Goal: Information Seeking & Learning: Learn about a topic

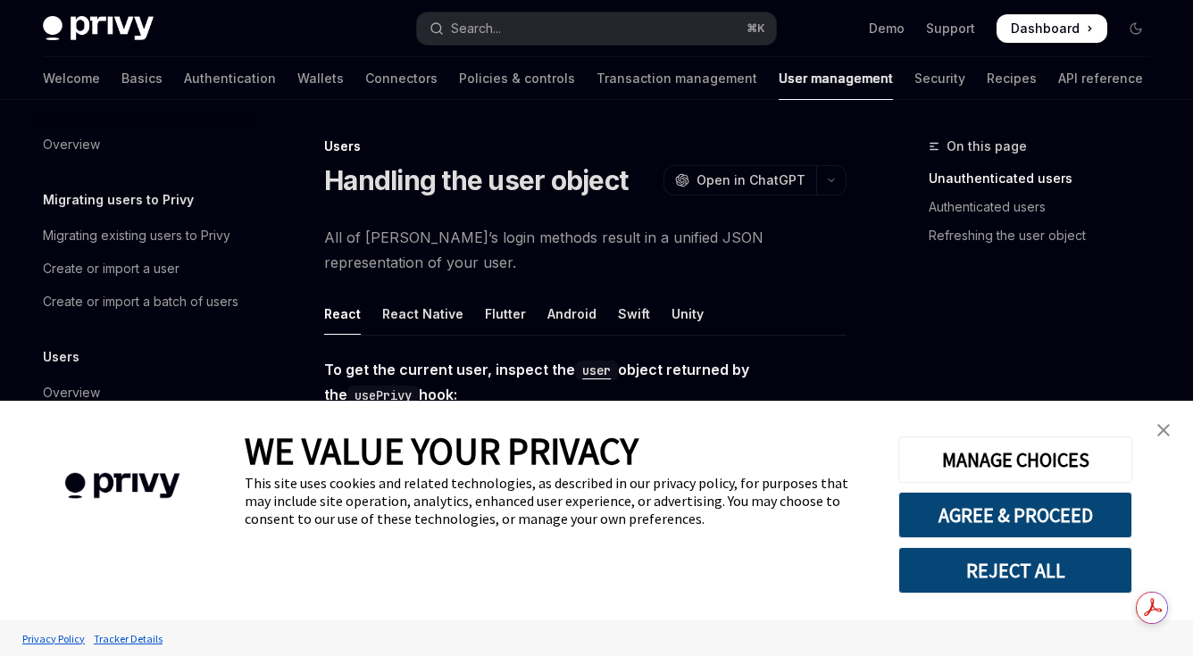
type textarea "*"
click at [1026, 567] on button "REJECT ALL" at bounding box center [1015, 570] width 234 height 46
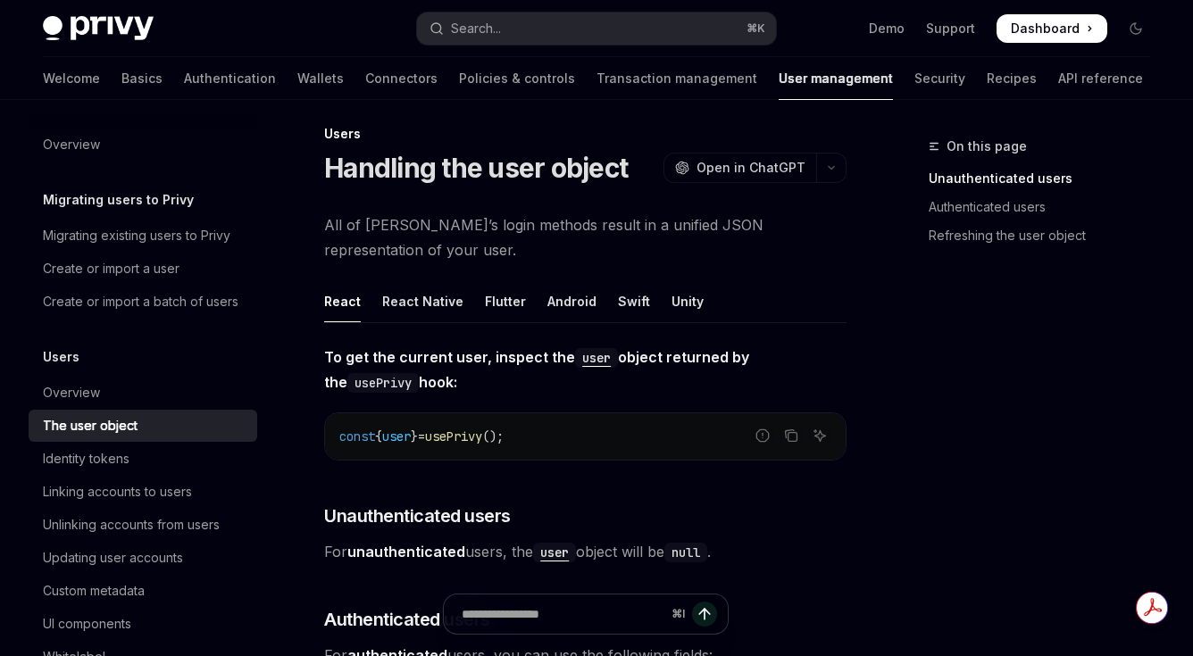
scroll to position [29, 0]
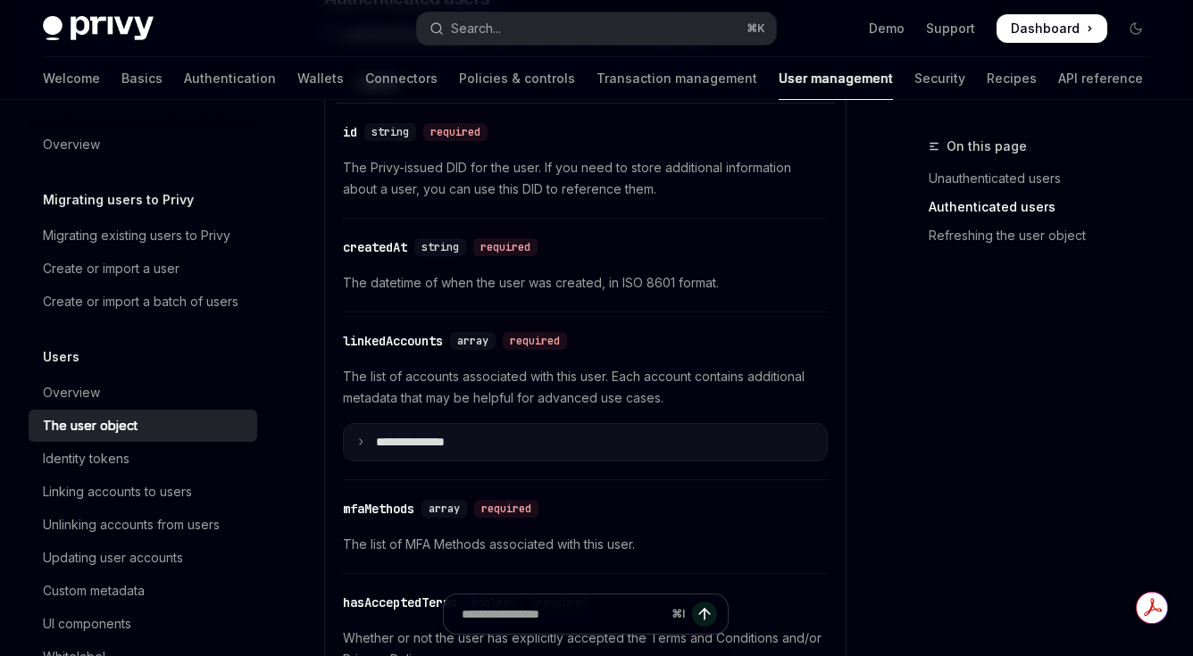
click at [460, 440] on p "**********" at bounding box center [424, 443] width 97 height 16
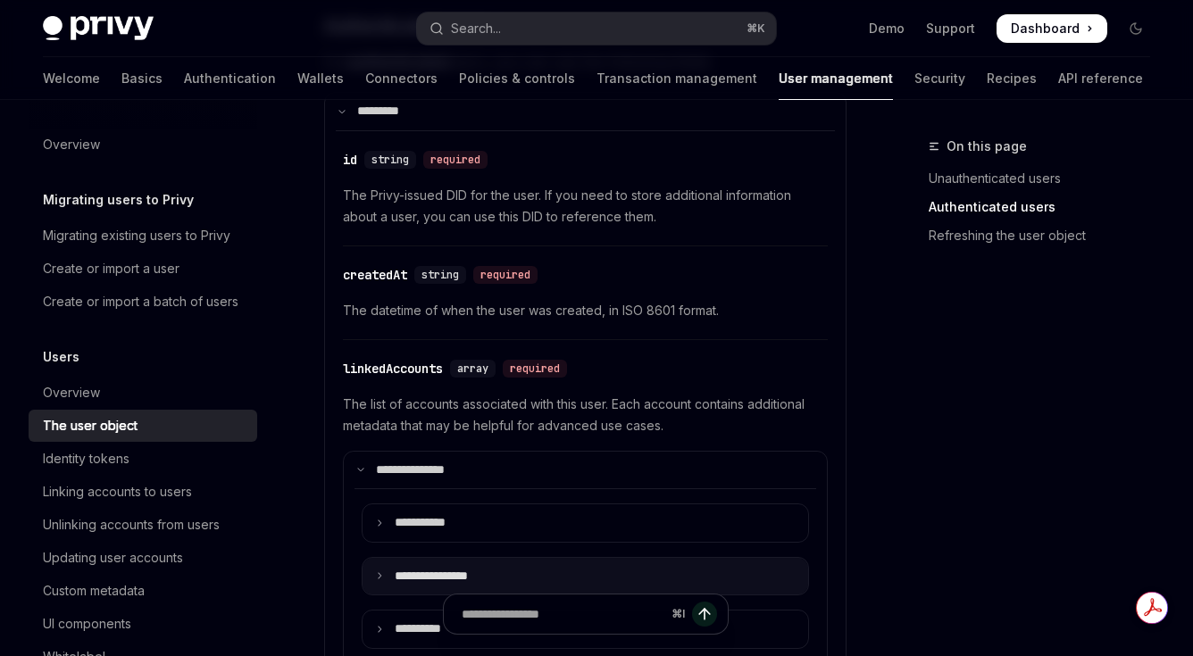
scroll to position [578, 0]
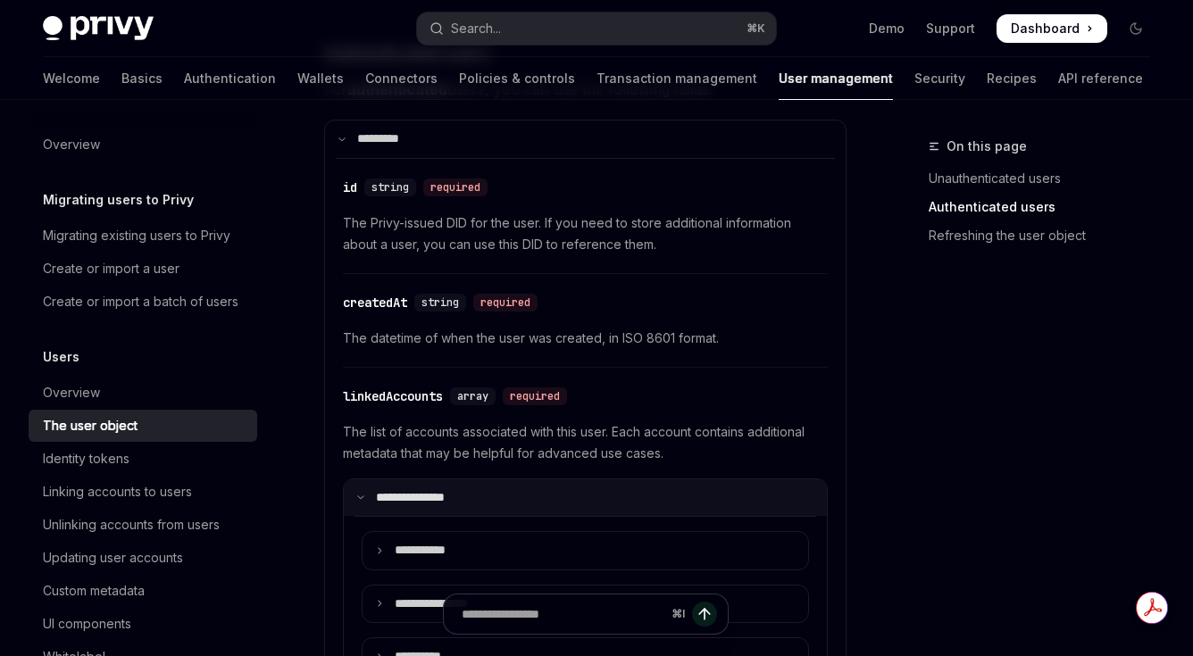
click at [422, 490] on p "**********" at bounding box center [422, 498] width 92 height 16
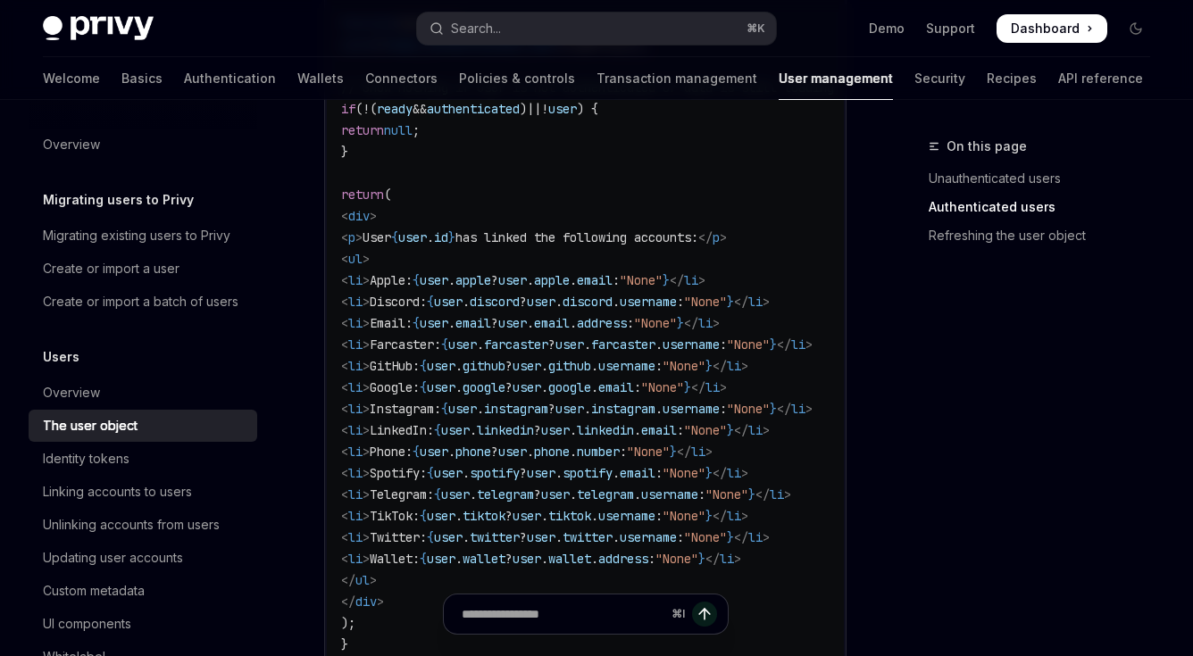
scroll to position [1811, 0]
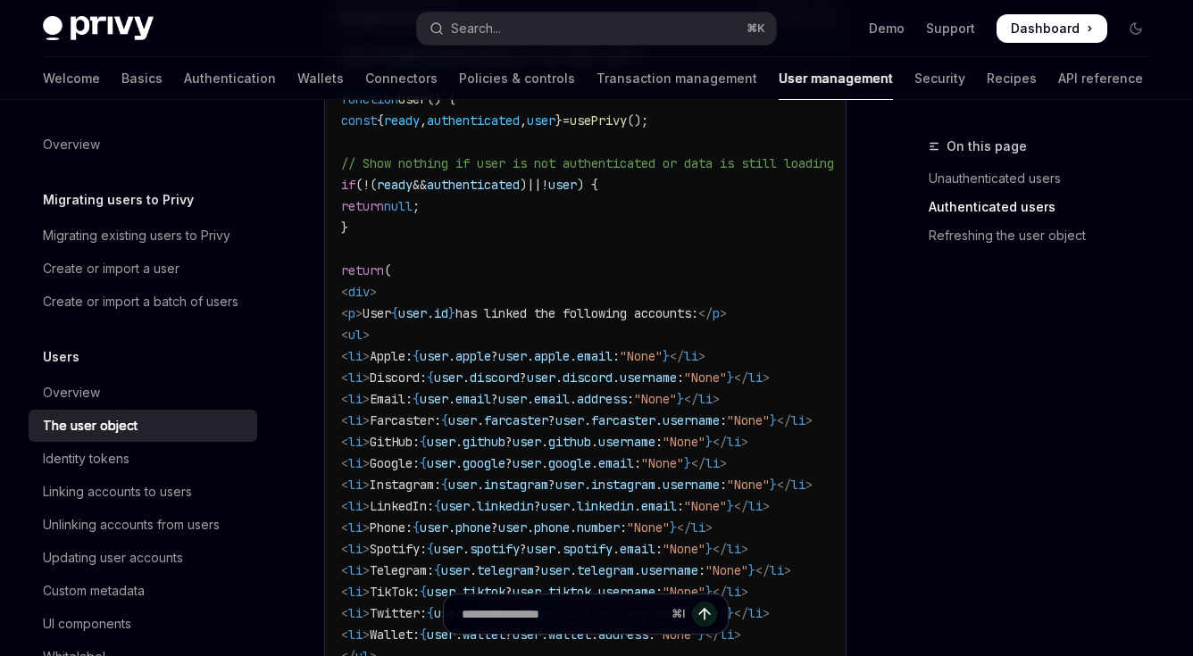
click at [448, 356] on span "user" at bounding box center [434, 356] width 29 height 16
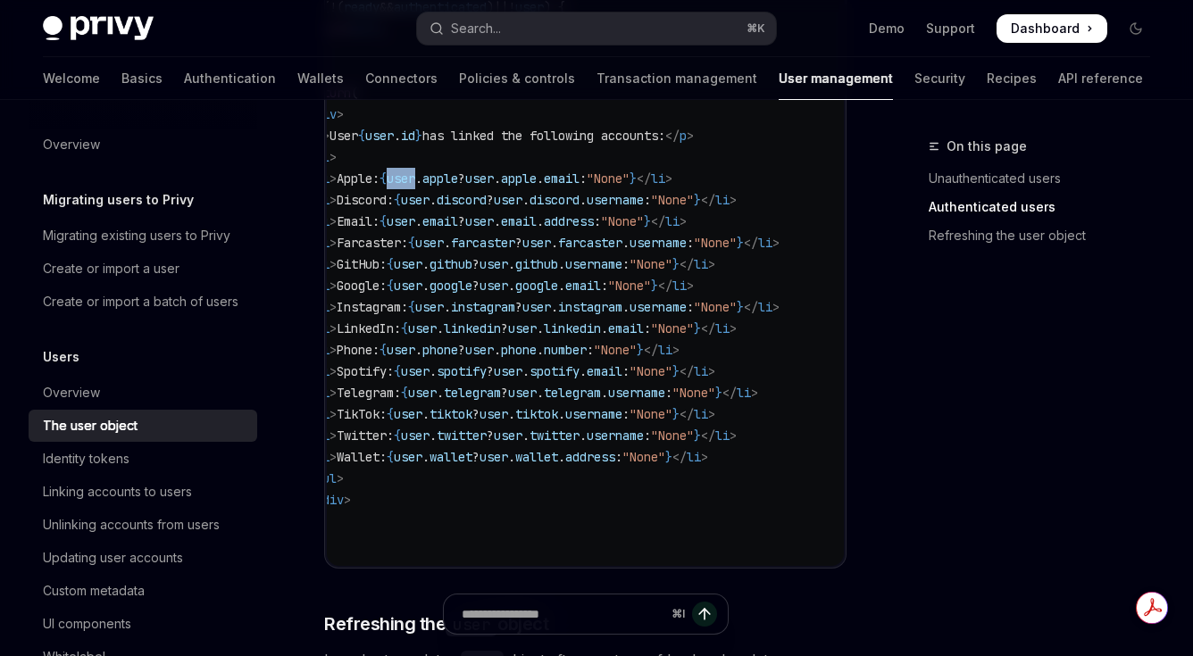
scroll to position [0, 37]
click at [408, 302] on span "Instagram:" at bounding box center [372, 307] width 71 height 16
click at [401, 330] on span "LinkedIn:" at bounding box center [369, 328] width 64 height 16
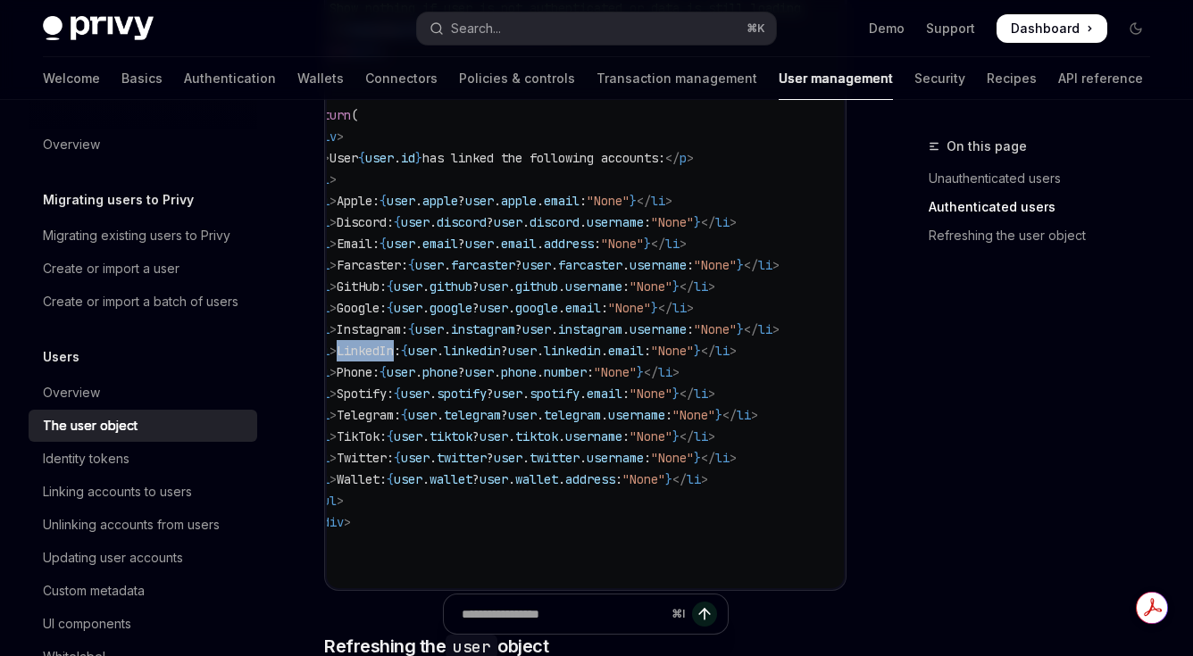
scroll to position [0, 0]
